Goal: Task Accomplishment & Management: Use online tool/utility

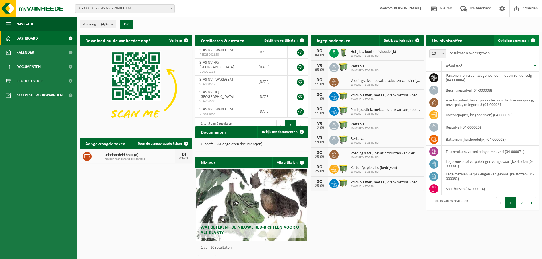
click at [525, 40] on span "Ophaling aanvragen" at bounding box center [513, 41] width 30 height 4
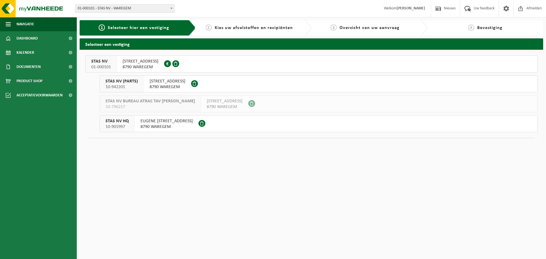
click at [139, 65] on span "8790 WAREGEM" at bounding box center [141, 67] width 36 height 6
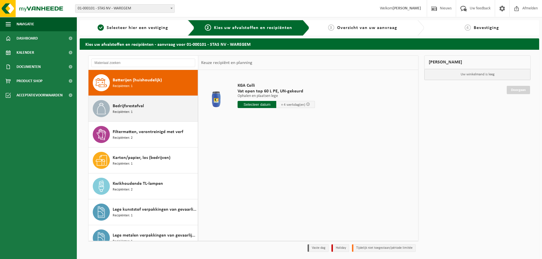
click at [135, 107] on span "Bedrijfsrestafval" at bounding box center [128, 106] width 31 height 7
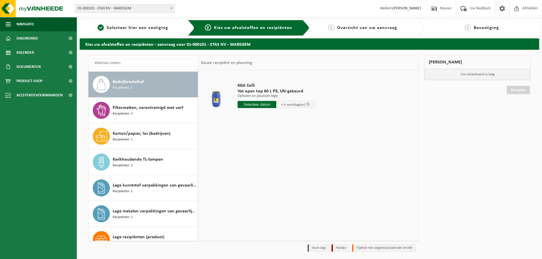
scroll to position [26, 0]
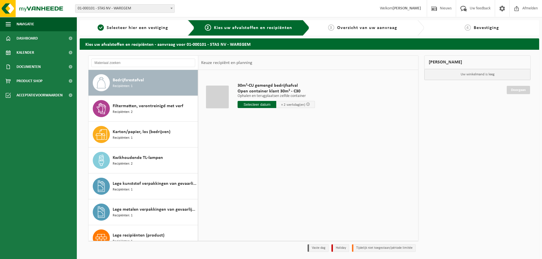
click at [249, 105] on input "text" at bounding box center [257, 104] width 39 height 7
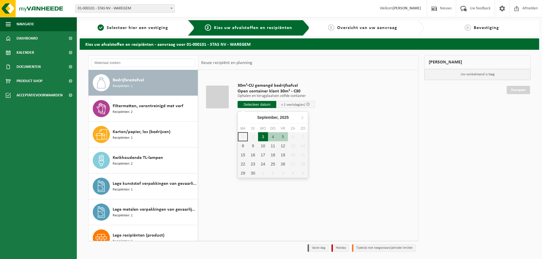
click at [263, 139] on div "3" at bounding box center [263, 136] width 10 height 9
type input "Van 2025-09-03"
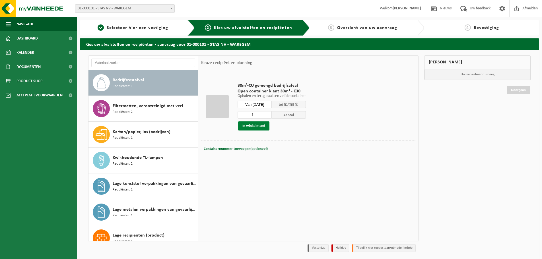
click at [260, 125] on button "In winkelmand" at bounding box center [253, 125] width 31 height 9
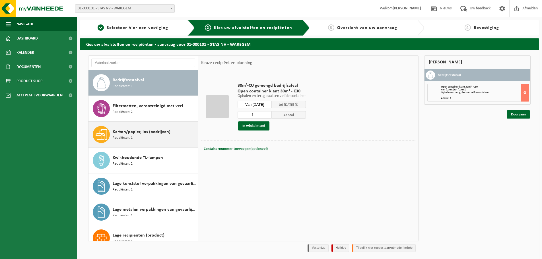
click at [151, 134] on span "Karton/papier, los (bedrijven)" at bounding box center [142, 132] width 58 height 7
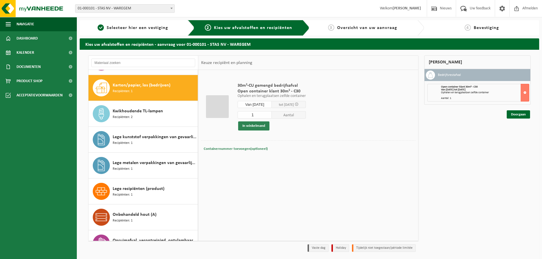
scroll to position [78, 0]
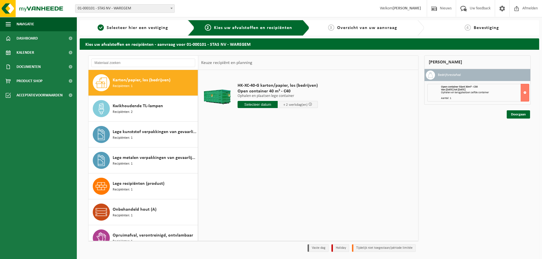
click at [255, 108] on input "text" at bounding box center [258, 104] width 40 height 7
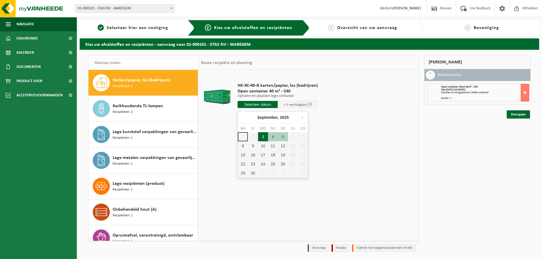
click at [263, 135] on div "3" at bounding box center [263, 136] width 10 height 9
type input "Van 2025-09-03"
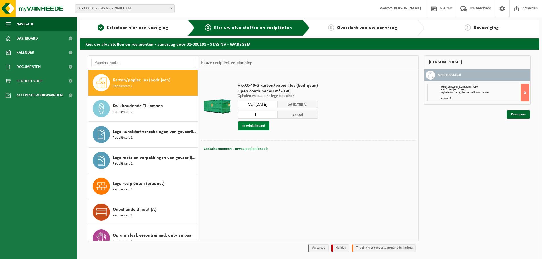
click at [258, 127] on button "In winkelmand" at bounding box center [253, 125] width 31 height 9
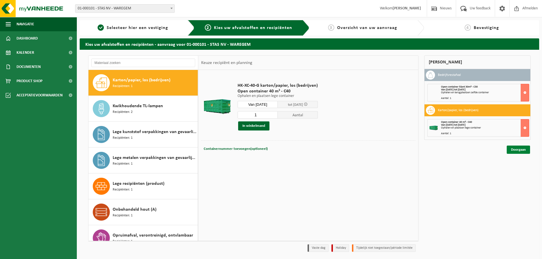
click at [518, 151] on link "Doorgaan" at bounding box center [518, 150] width 23 height 8
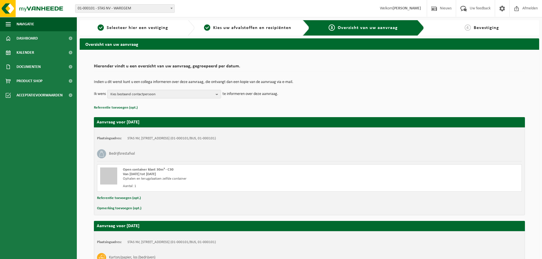
click at [482, 28] on span "Bevestiging" at bounding box center [486, 28] width 25 height 5
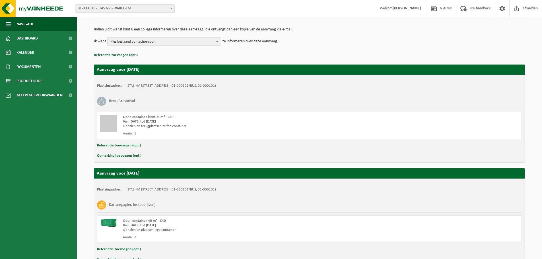
scroll to position [89, 0]
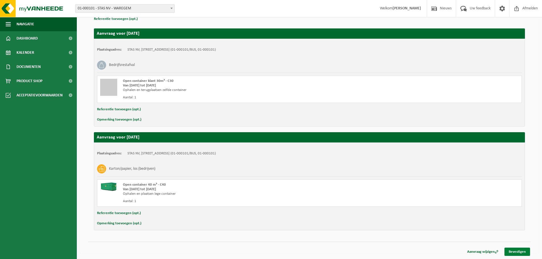
click at [513, 253] on link "Bevestigen" at bounding box center [517, 252] width 26 height 8
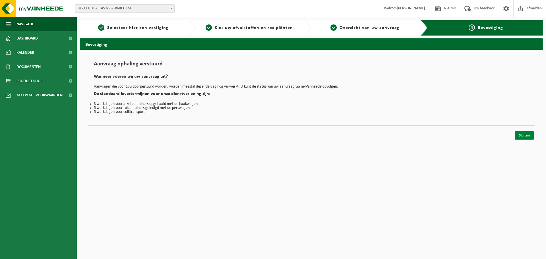
click at [533, 132] on link "Sluiten" at bounding box center [524, 135] width 19 height 8
